Goal: Information Seeking & Learning: Learn about a topic

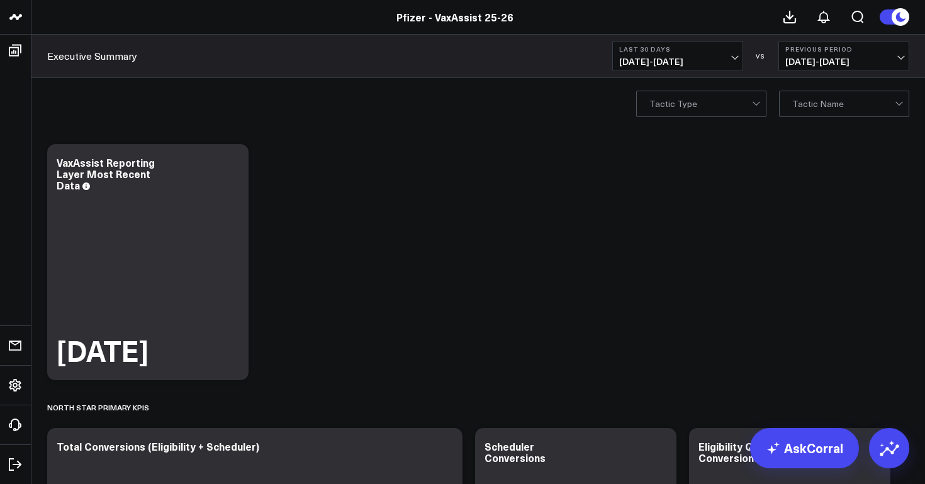
click at [638, 61] on span "[DATE] - [DATE]" at bounding box center [677, 62] width 117 height 10
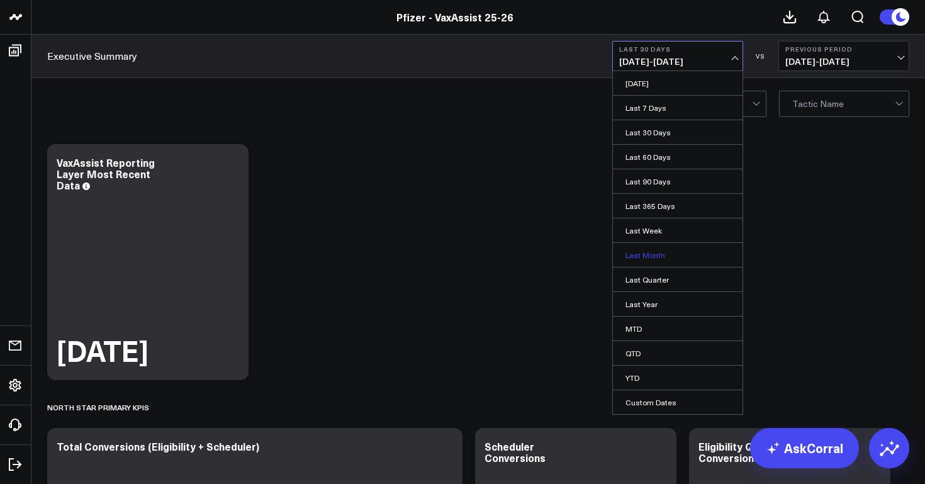
click at [645, 259] on link "Last Month" at bounding box center [678, 255] width 130 height 24
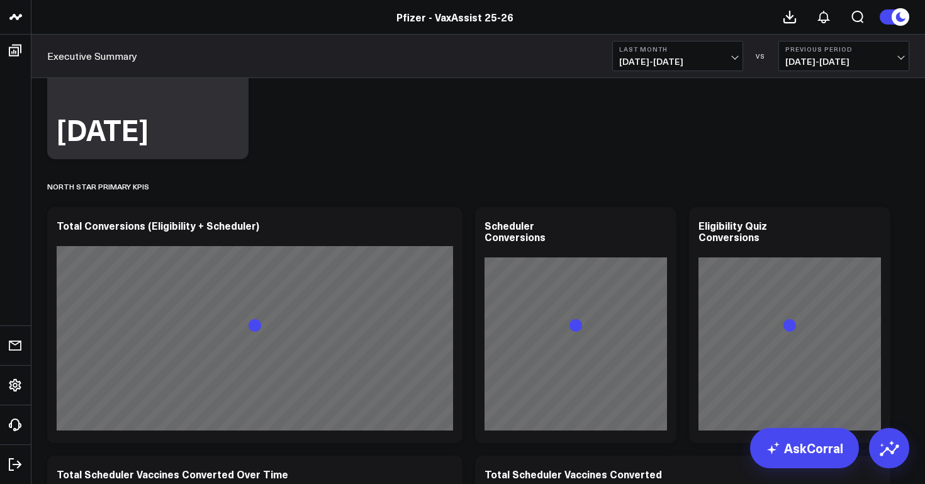
scroll to position [317, 0]
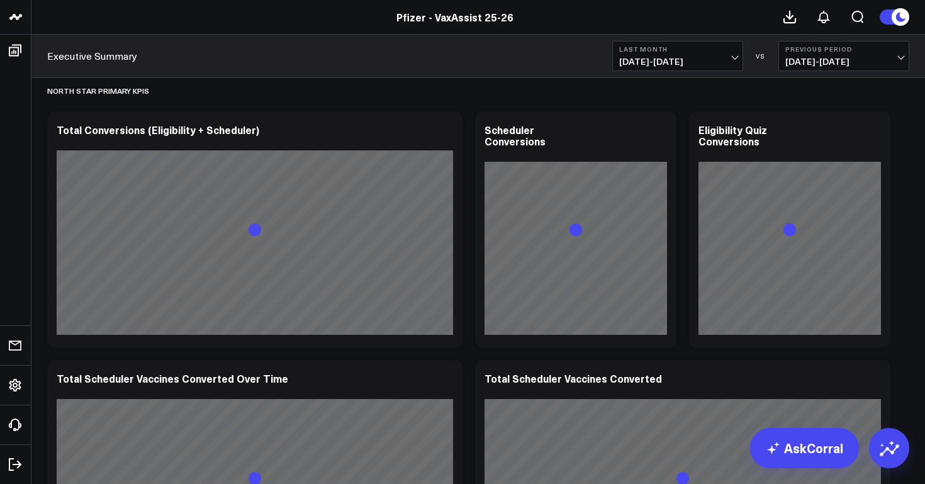
click at [664, 68] on button "Last Month [DATE] - [DATE]" at bounding box center [677, 56] width 131 height 30
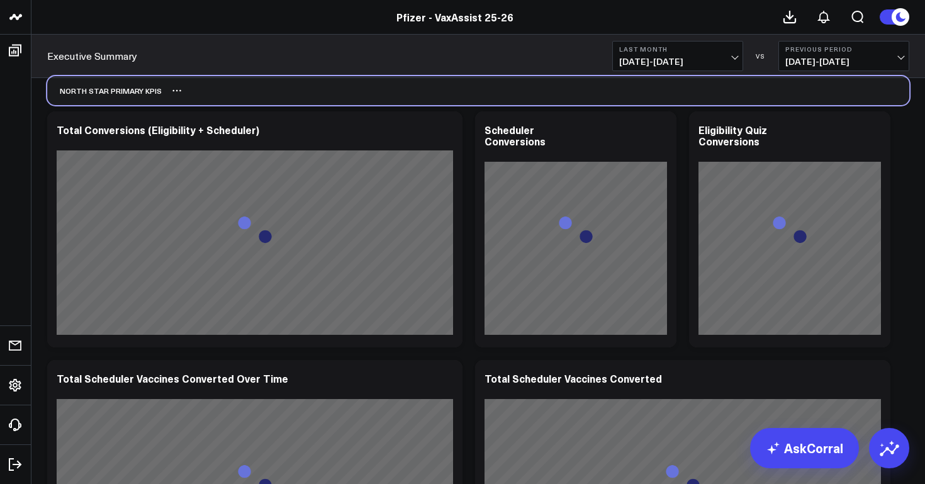
click at [479, 98] on div "North Star Primary KPIs" at bounding box center [478, 90] width 862 height 29
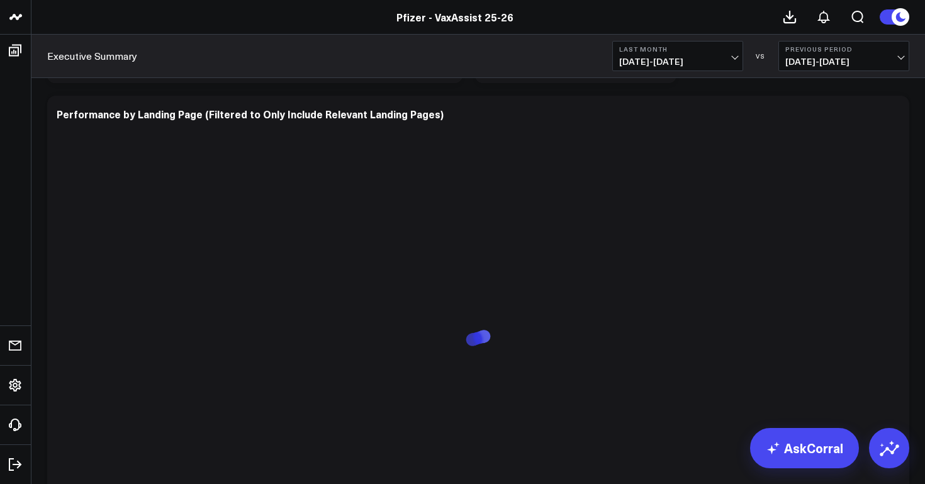
scroll to position [2813, 0]
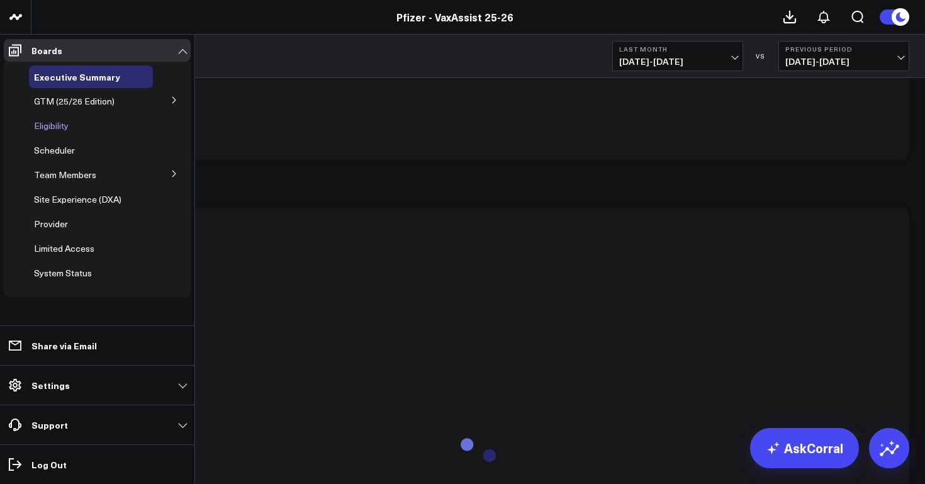
click at [57, 130] on span "Eligibility" at bounding box center [51, 126] width 35 height 12
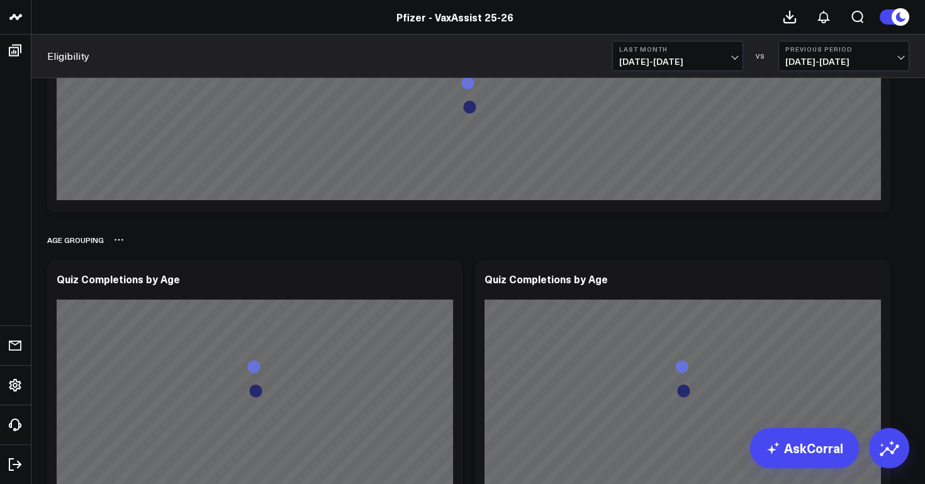
scroll to position [961, 0]
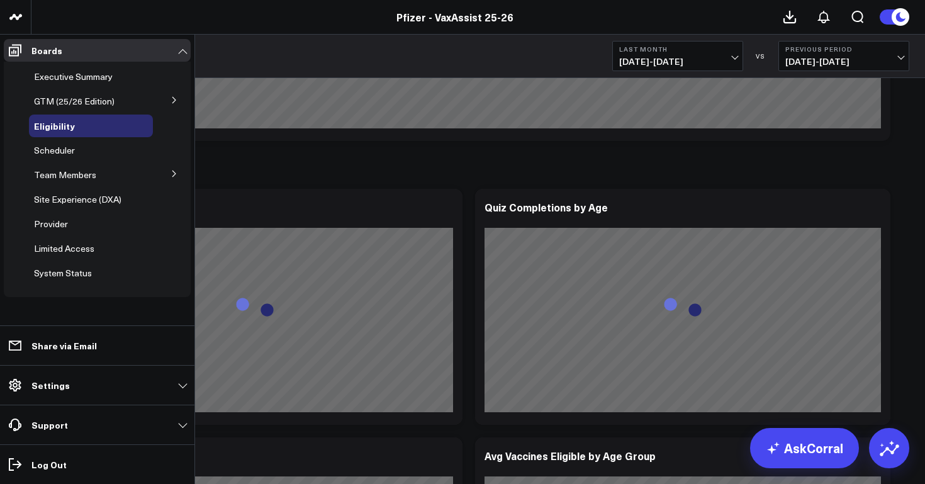
click at [176, 102] on icon at bounding box center [175, 100] width 8 height 8
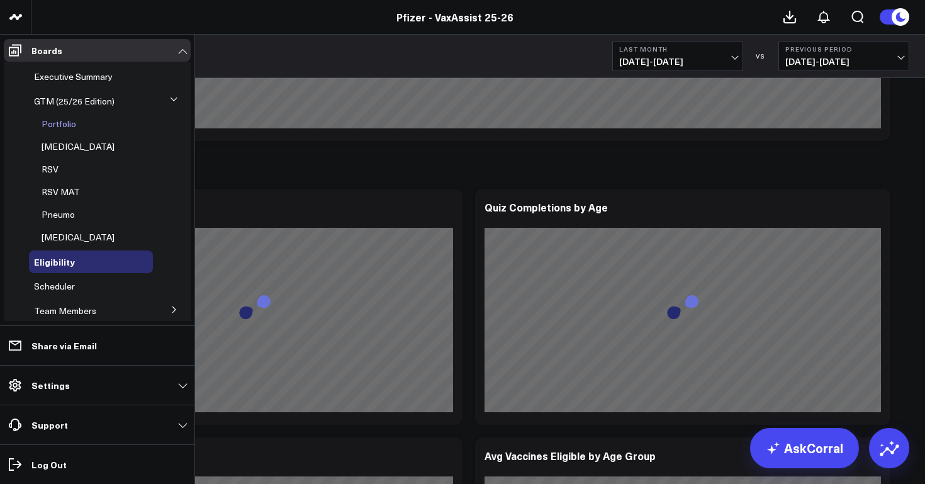
click at [66, 126] on span "Portfolio" at bounding box center [59, 124] width 35 height 12
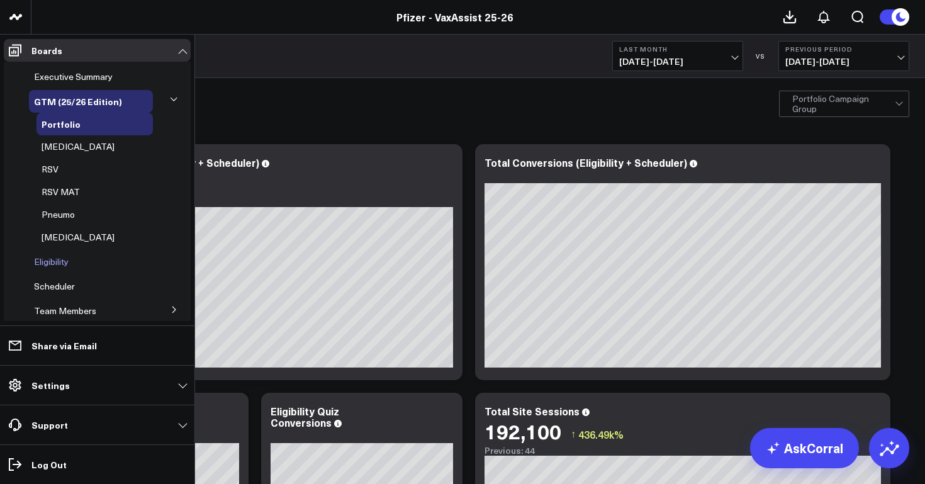
click at [60, 260] on span "Eligibility" at bounding box center [51, 262] width 35 height 12
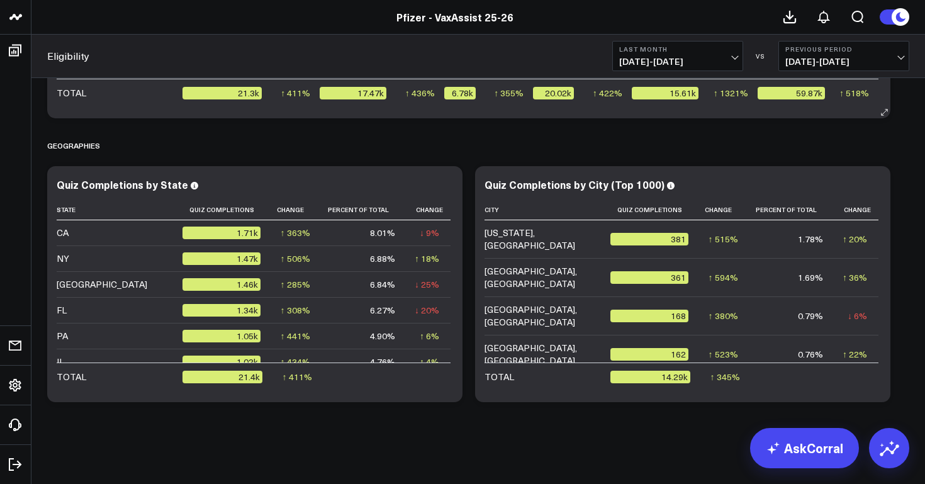
scroll to position [149, 0]
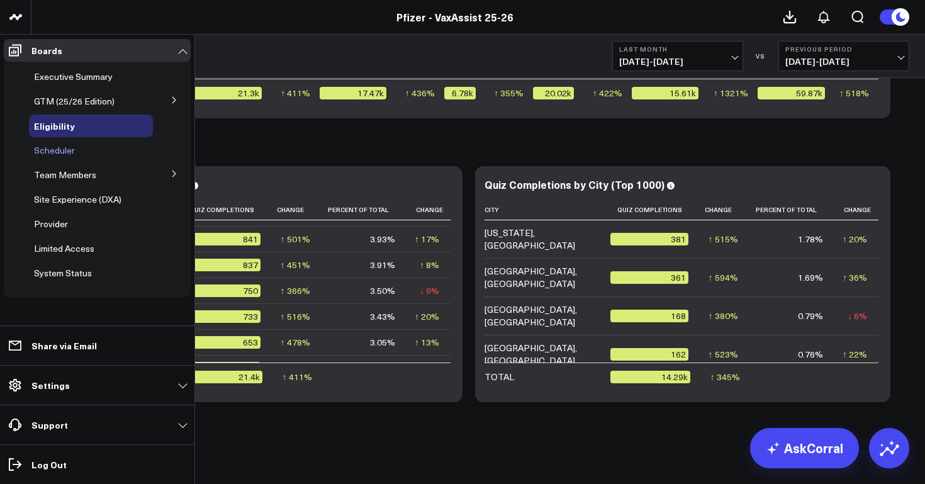
click at [47, 149] on span "Scheduler" at bounding box center [54, 150] width 41 height 12
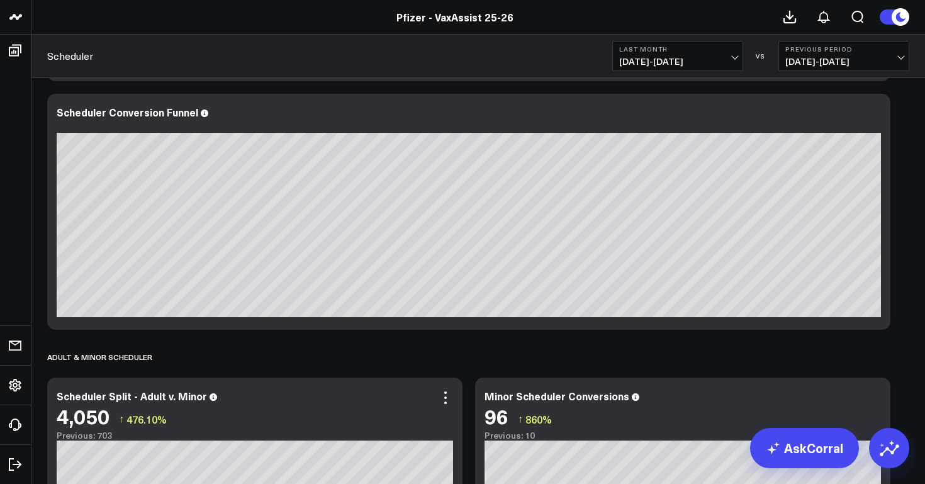
scroll to position [956, 0]
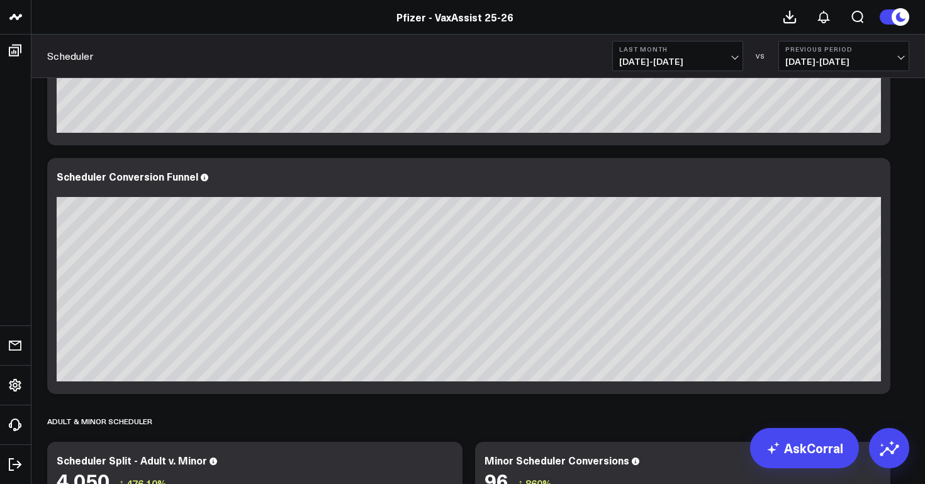
click at [666, 58] on span "[DATE] - [DATE]" at bounding box center [677, 62] width 117 height 10
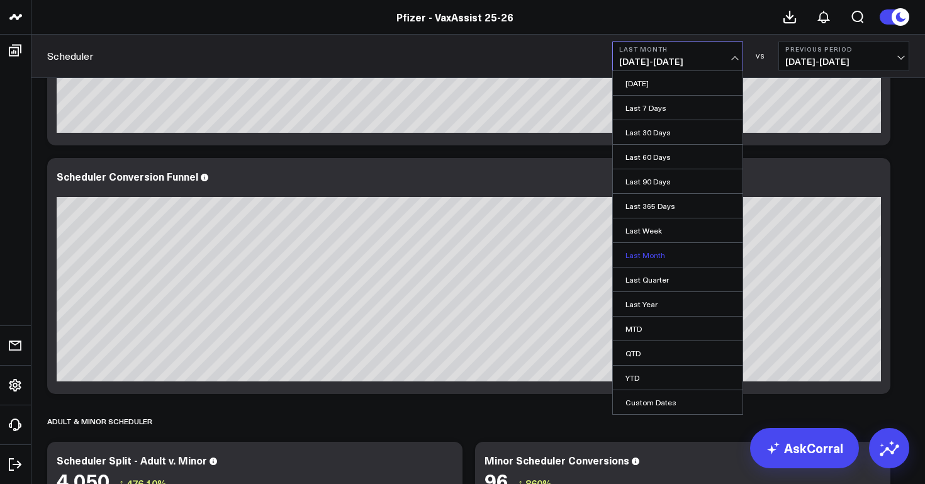
click at [655, 251] on link "Last Month" at bounding box center [678, 255] width 130 height 24
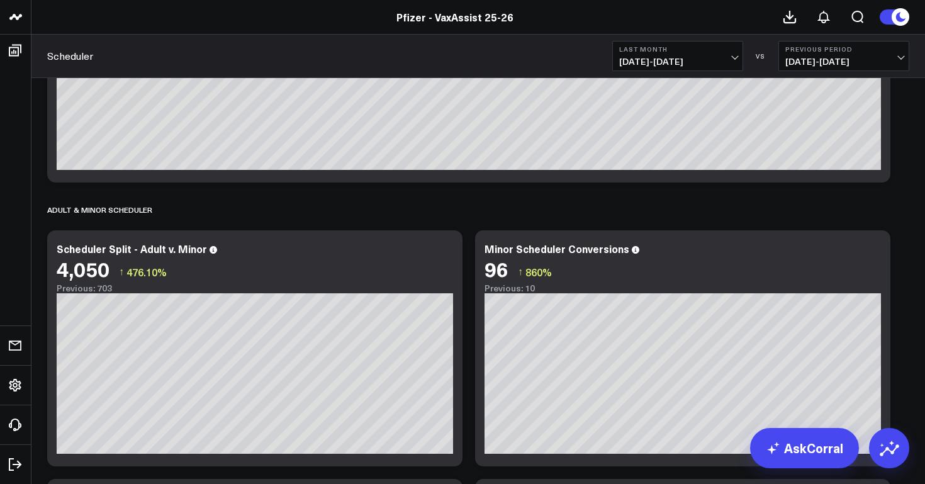
scroll to position [1203, 0]
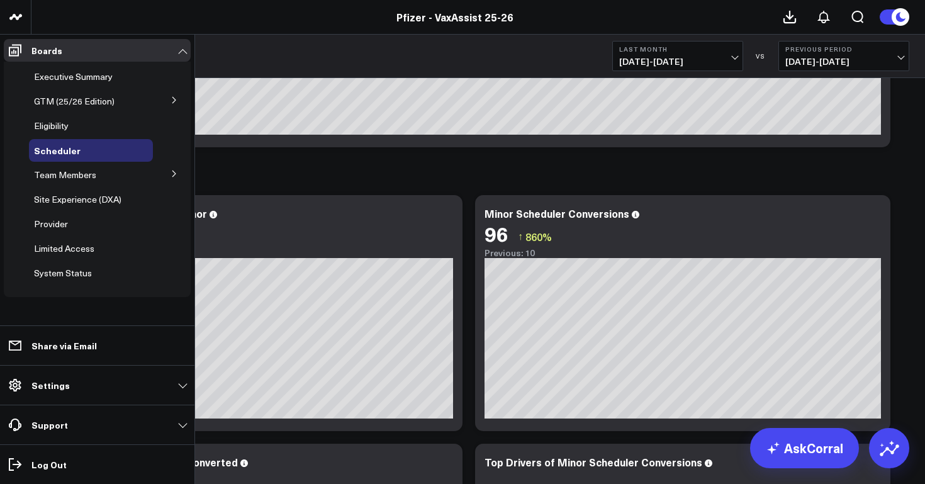
click at [181, 99] on button at bounding box center [174, 99] width 33 height 19
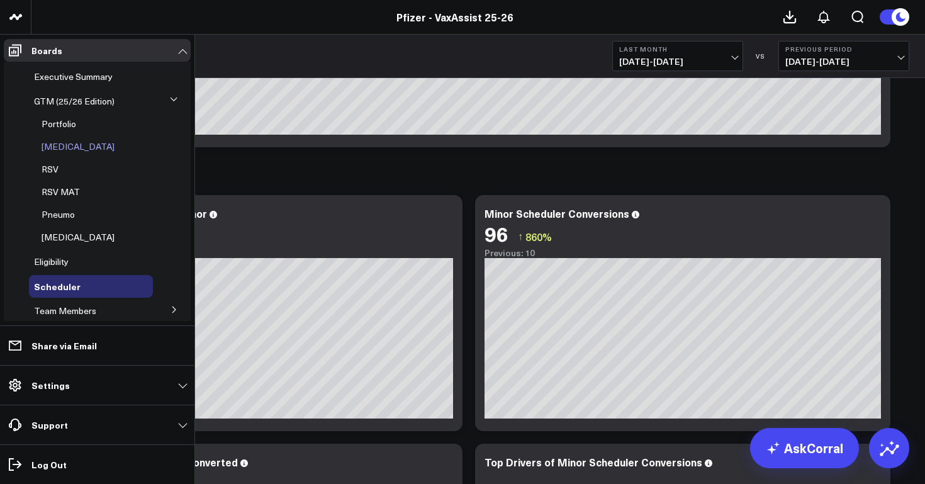
click at [64, 145] on span "[MEDICAL_DATA]" at bounding box center [78, 146] width 73 height 12
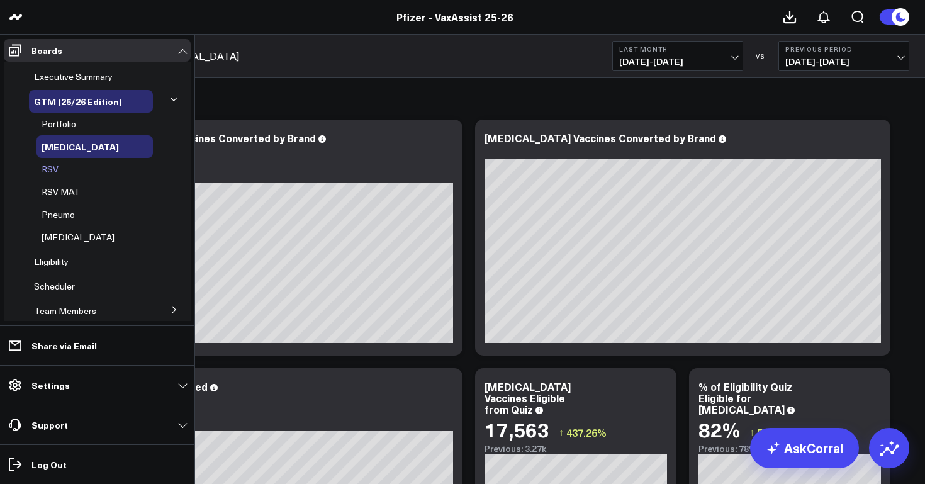
click at [50, 169] on span "RSV" at bounding box center [50, 169] width 17 height 12
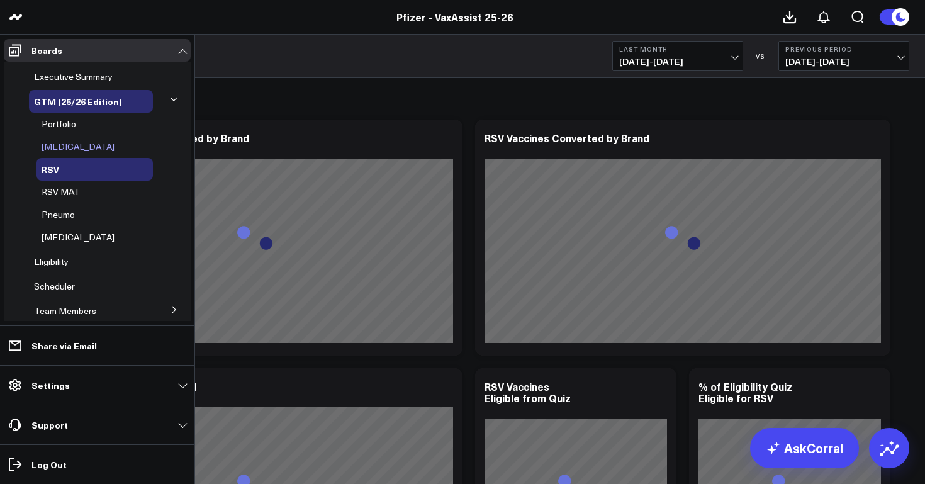
click at [67, 145] on span "[MEDICAL_DATA]" at bounding box center [78, 146] width 73 height 12
